Goal: Navigation & Orientation: Find specific page/section

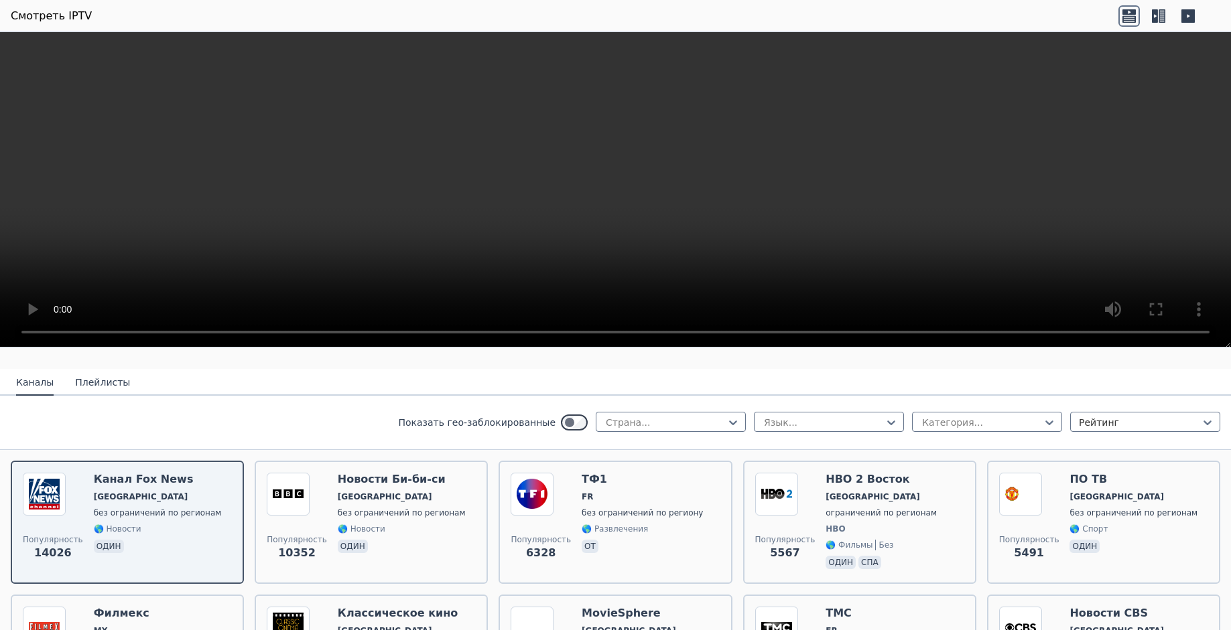
scroll to position [113, 0]
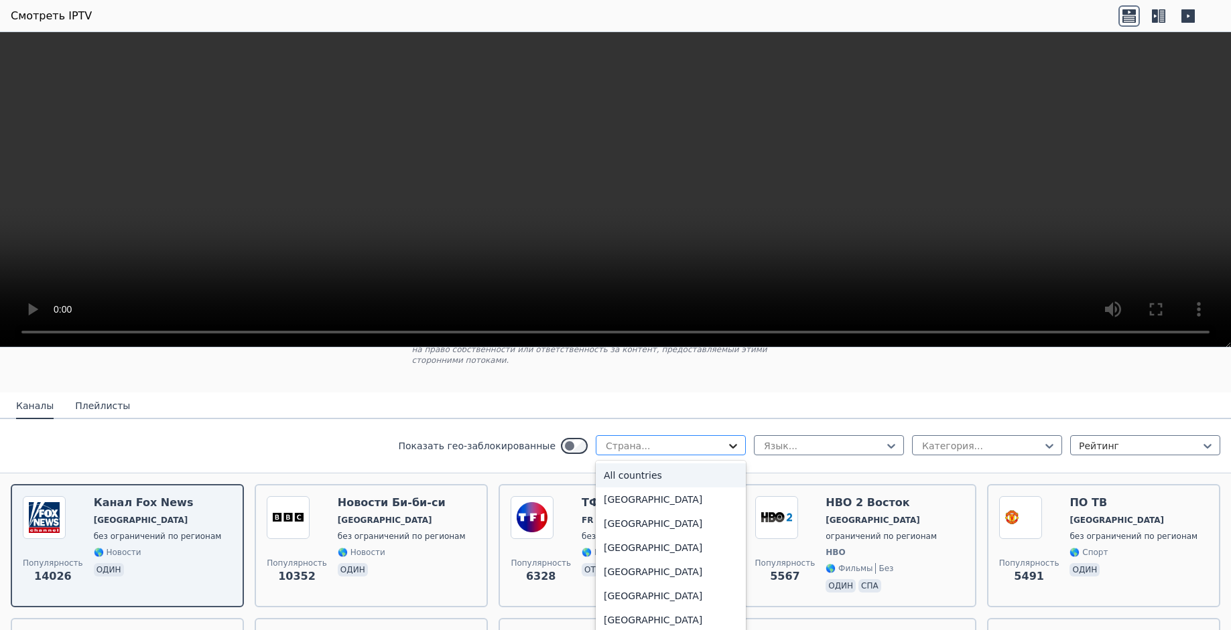
click at [729, 444] on icon at bounding box center [733, 446] width 8 height 5
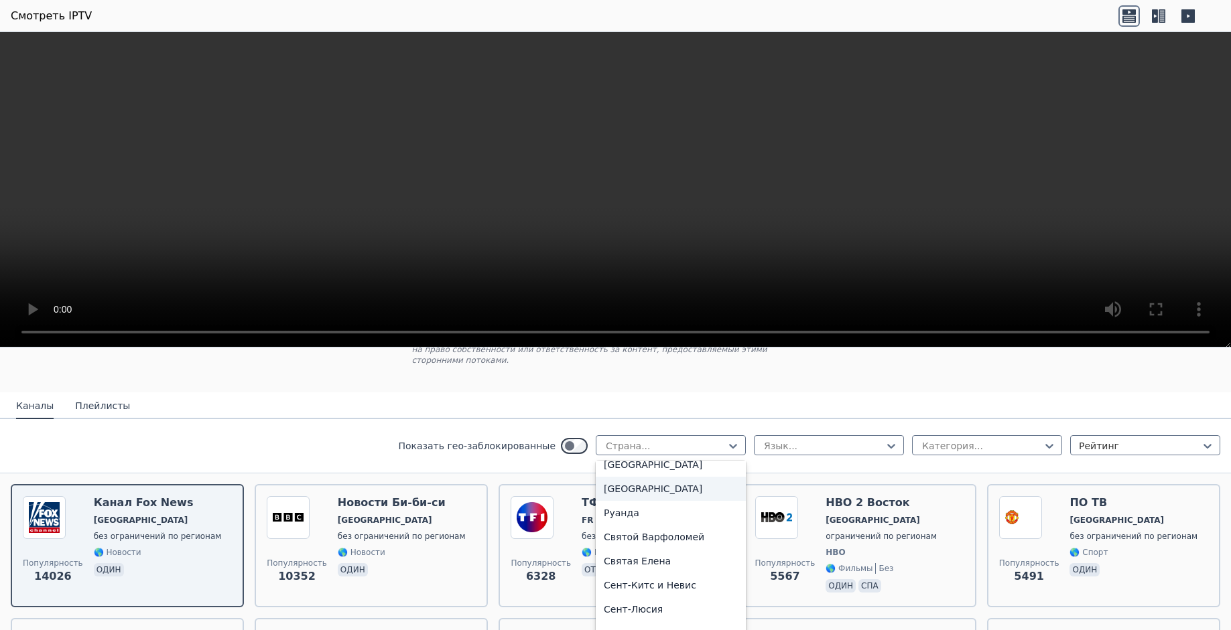
click at [616, 491] on div "Россия" at bounding box center [670, 489] width 150 height 24
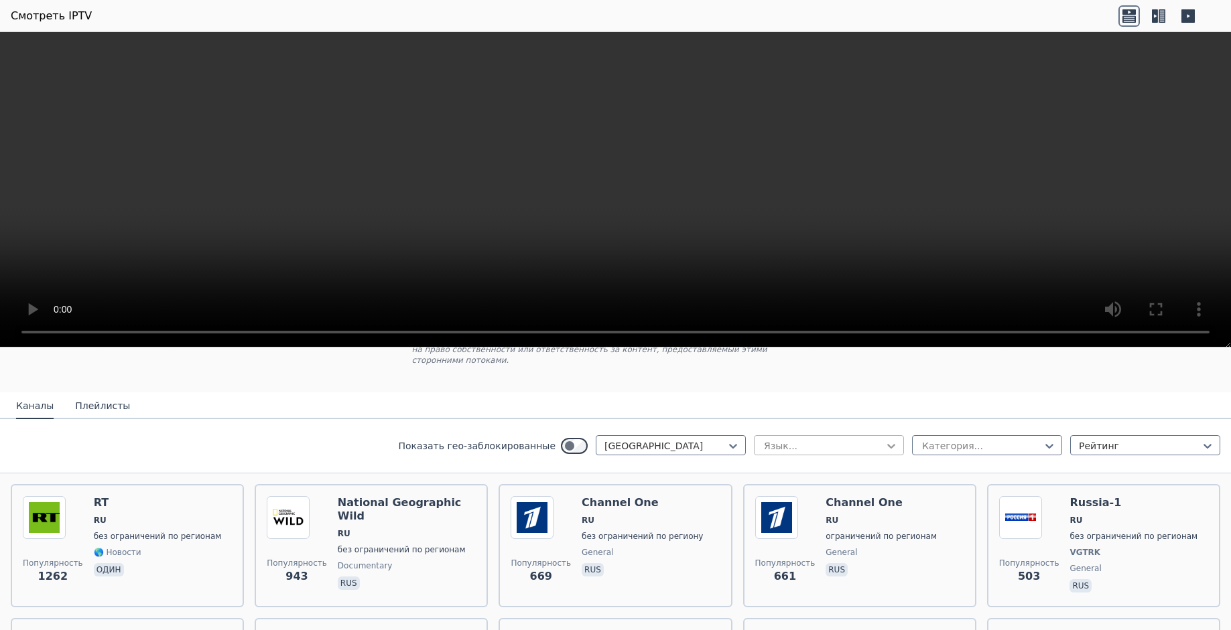
click at [884, 439] on icon at bounding box center [890, 445] width 13 height 13
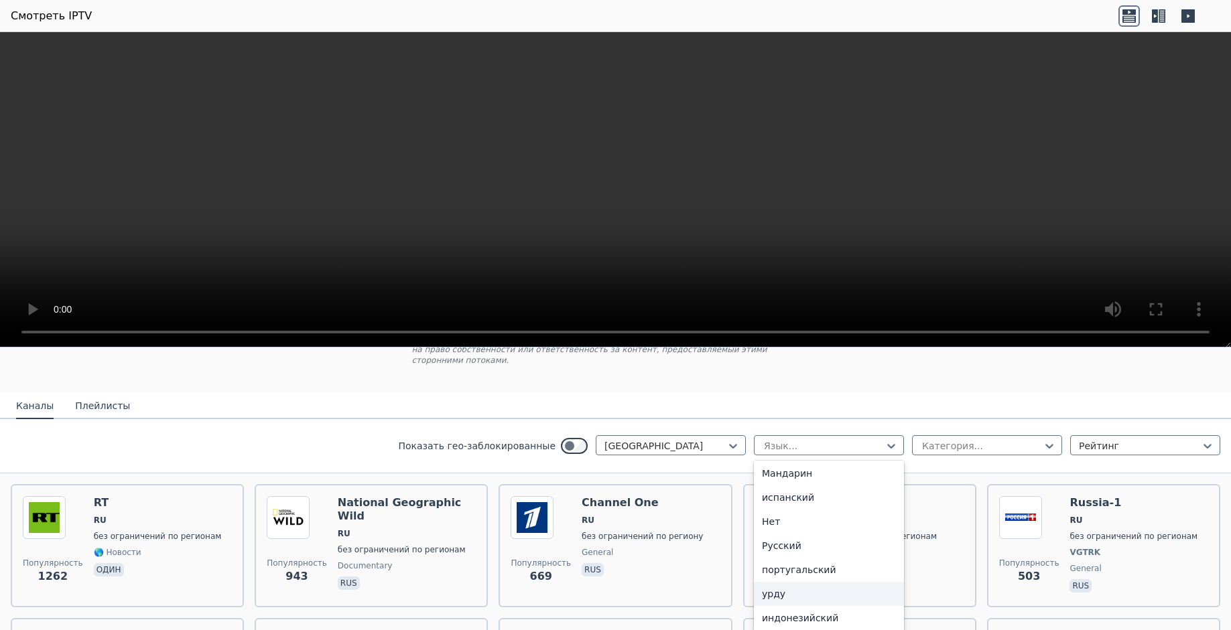
scroll to position [80, 0]
click at [758, 553] on div "Русский" at bounding box center [829, 565] width 150 height 24
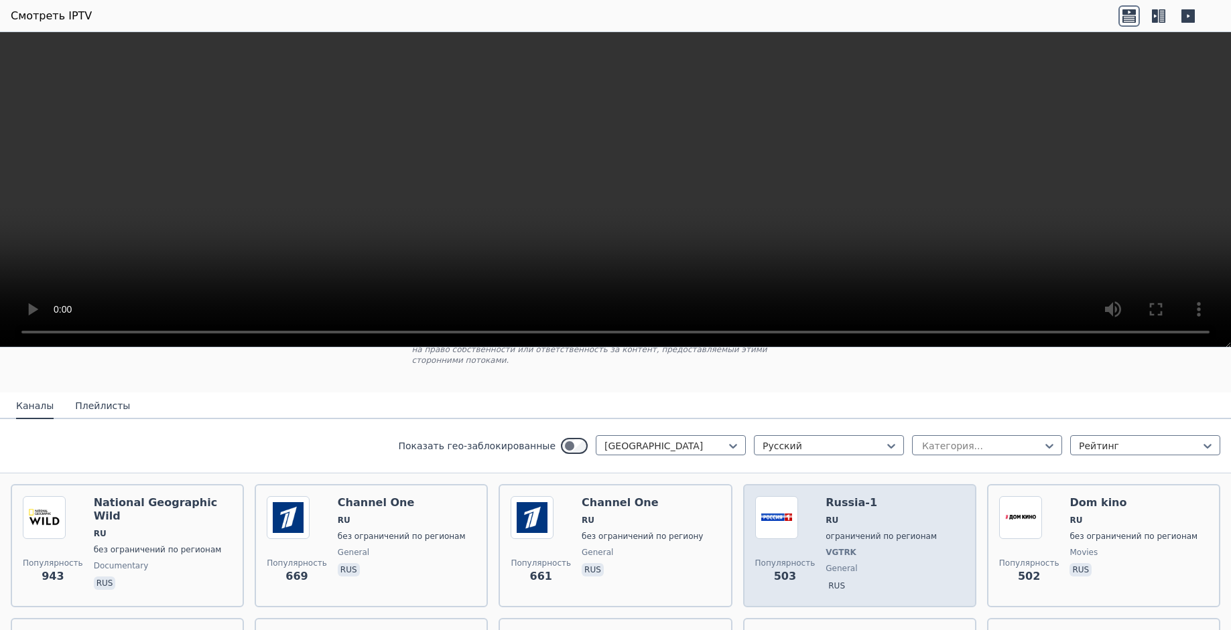
click at [836, 515] on span "RU" at bounding box center [880, 520] width 111 height 11
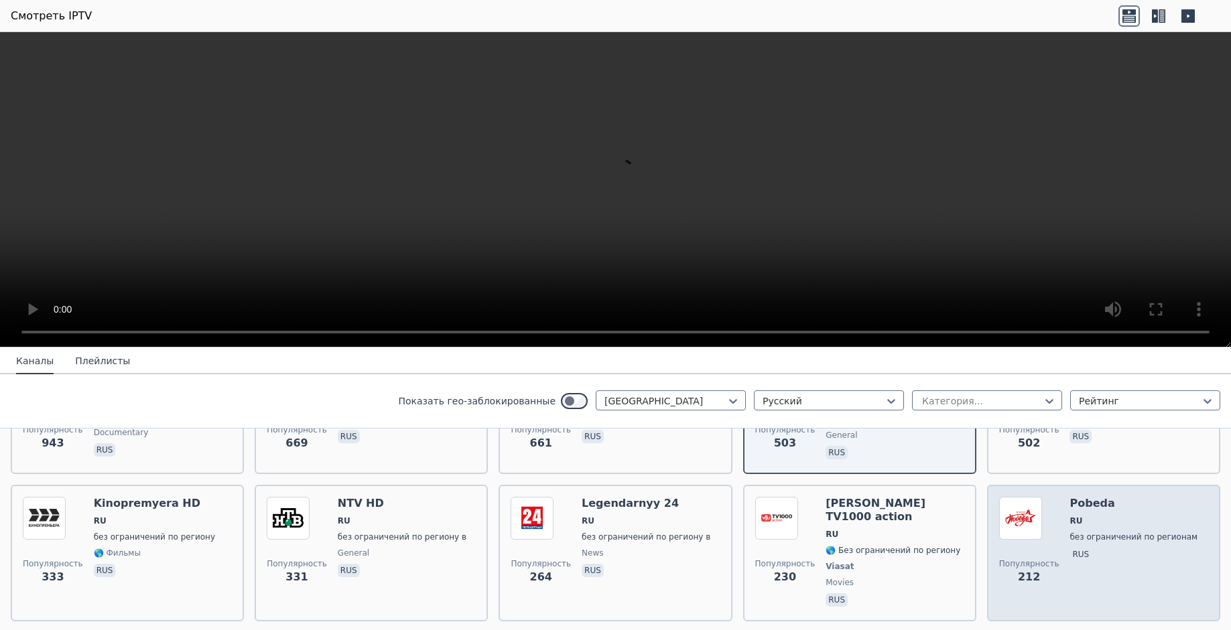
scroll to position [253, 0]
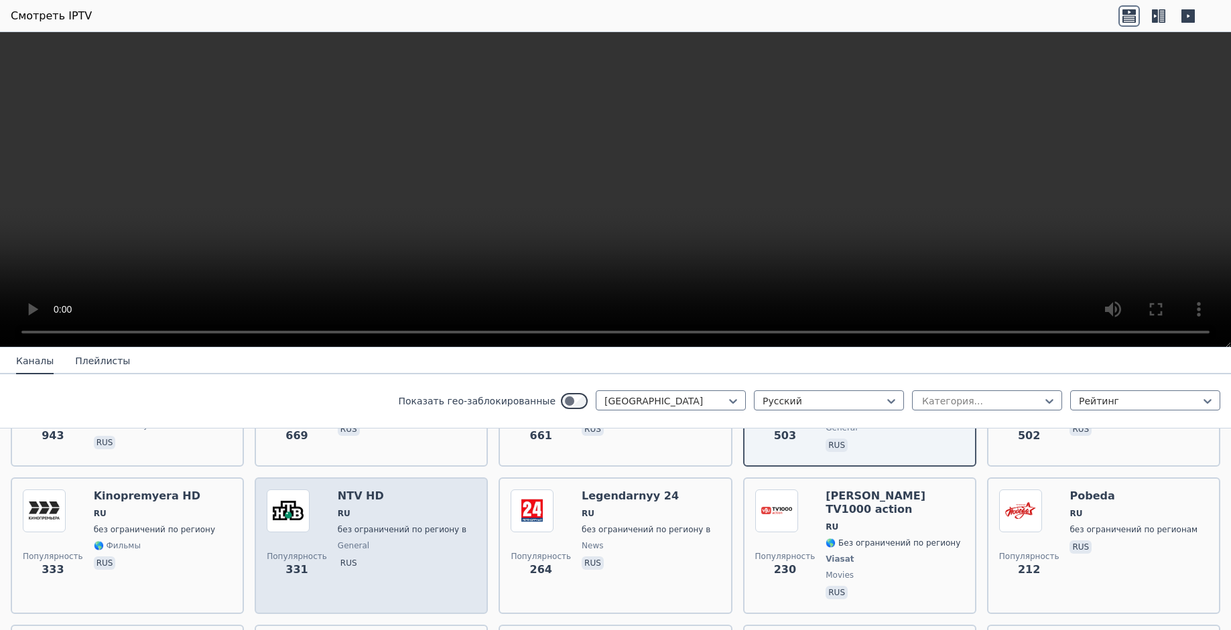
click at [338, 490] on h6 "NTV HD" at bounding box center [402, 496] width 129 height 13
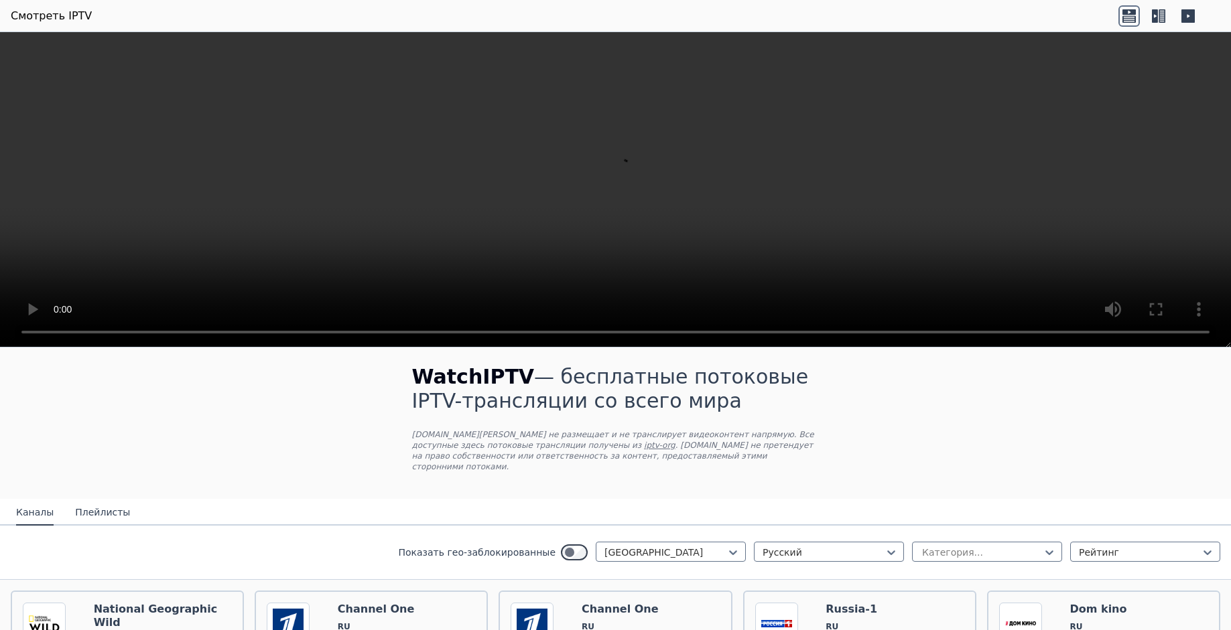
scroll to position [0, 0]
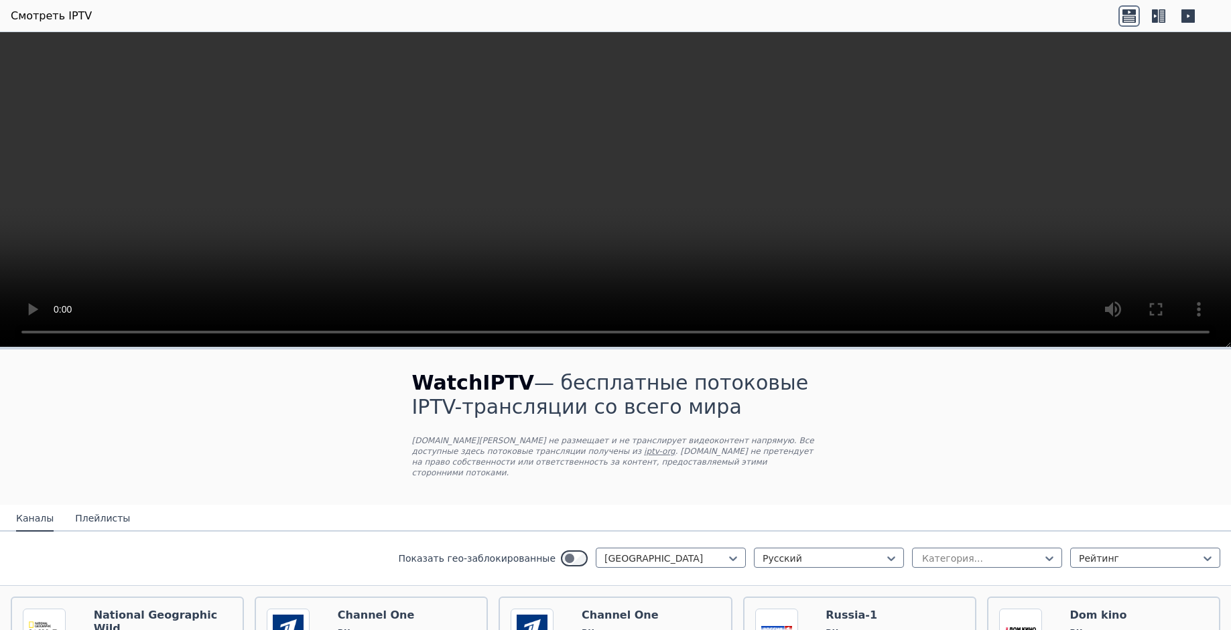
click at [85, 507] on button "Плейлисты" at bounding box center [102, 518] width 55 height 25
